Goal: Task Accomplishment & Management: Manage account settings

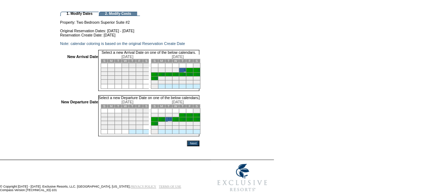
scroll to position [70, 0]
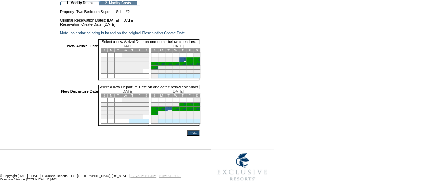
click at [199, 133] on input "Next" at bounding box center [193, 133] width 12 height 6
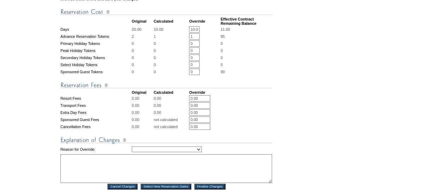
scroll to position [290, 0]
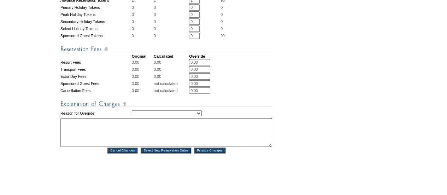
click at [202, 116] on select "Creating Continuous Stay Days Rebooked After Cancellation Editing Occupant Expe…" at bounding box center [167, 113] width 70 height 6
select select "1043"
click at [132, 116] on select "Creating Continuous Stay Days Rebooked After Cancellation Editing Occupant Expe…" at bounding box center [167, 113] width 70 height 6
click at [124, 147] on textarea at bounding box center [166, 132] width 212 height 29
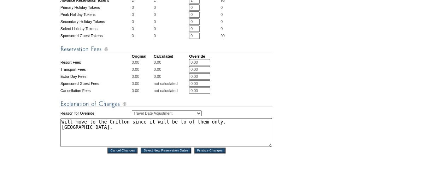
type textarea "Will move to the Crillon since it will be to of them only. US."
click at [205, 153] on input "Finalize Changes" at bounding box center [209, 150] width 31 height 6
